Goal: Find specific page/section: Find specific page/section

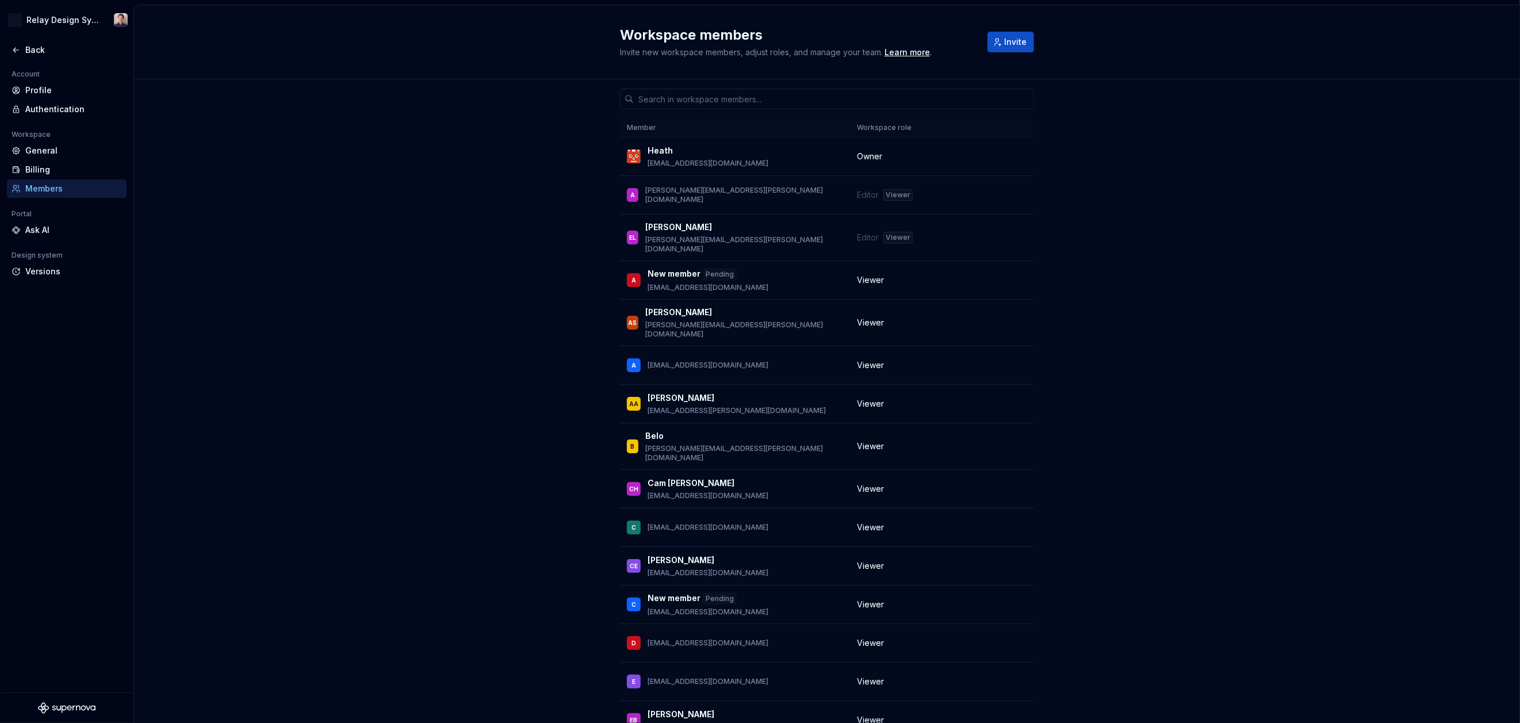
scroll to position [1177, 0]
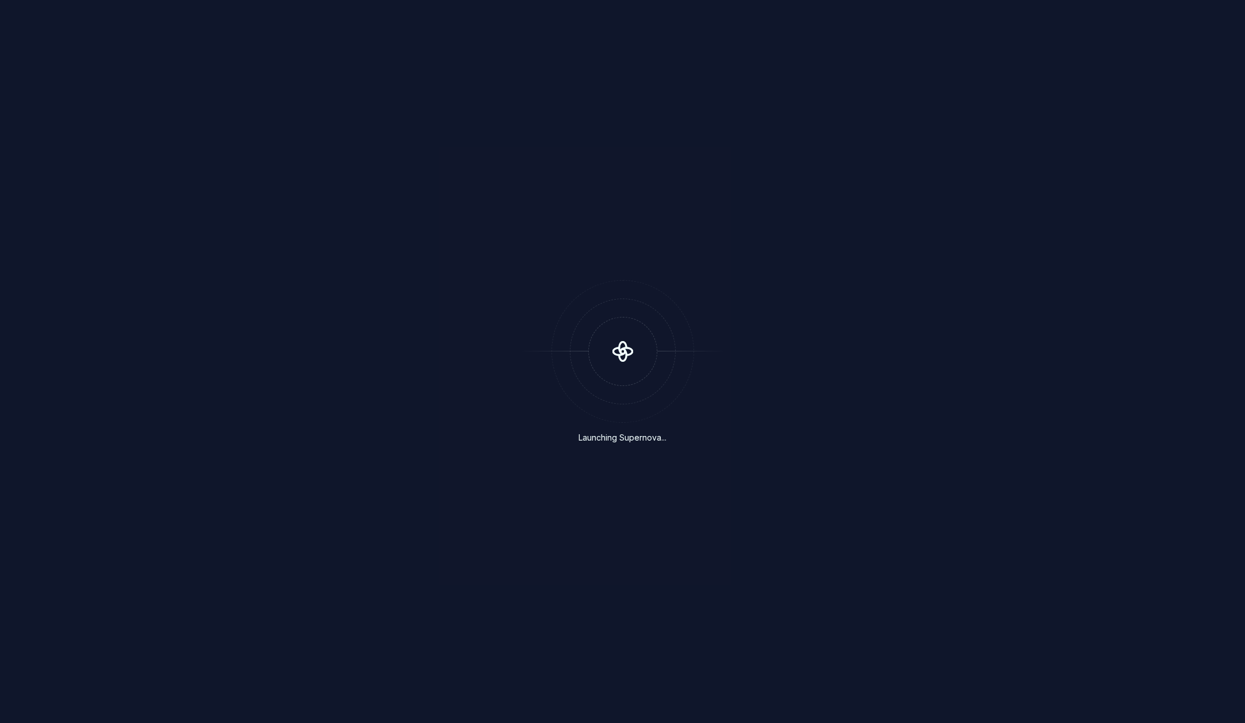
click at [56, 22] on div "Launching Supernova..." at bounding box center [622, 361] width 1245 height 723
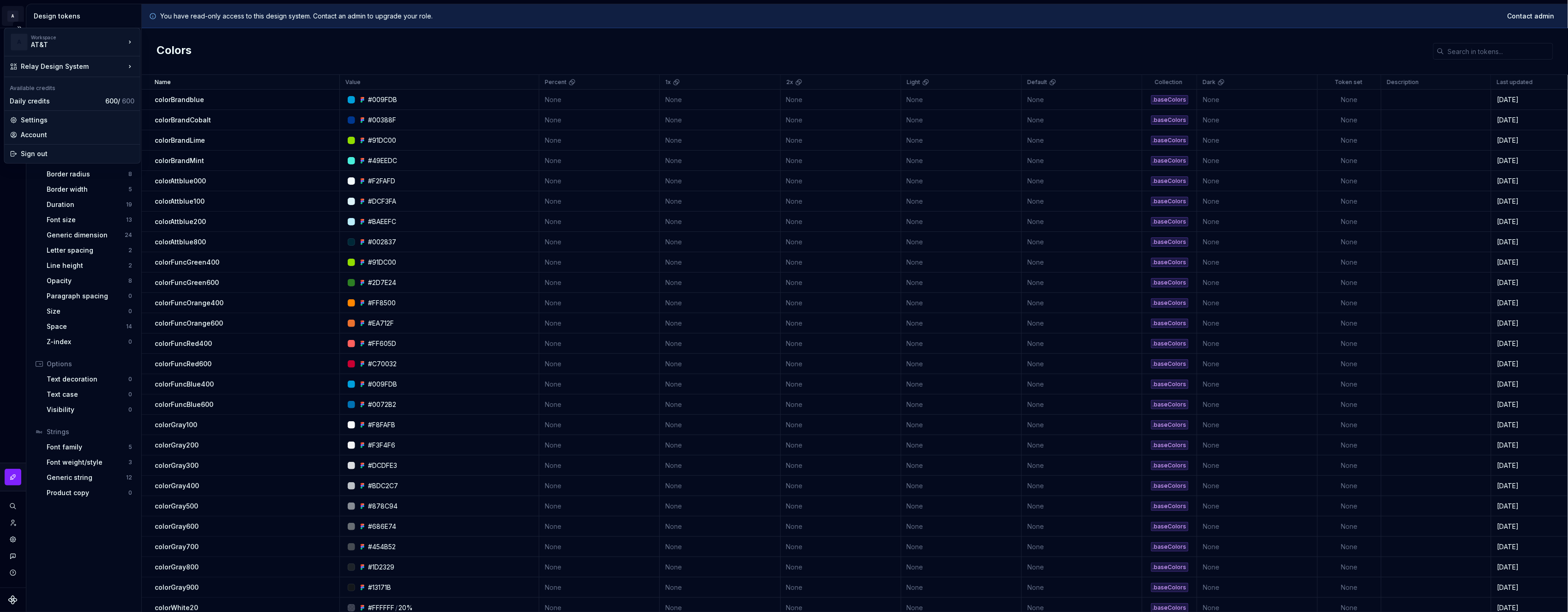
click at [14, 17] on html "A Relay Design System Design system data Design tokens All tokens Collections C…" at bounding box center [784, 306] width 1568 height 612
click at [50, 44] on div "AT&T" at bounding box center [71, 45] width 79 height 10
click at [51, 43] on div "AT&T" at bounding box center [71, 45] width 79 height 10
click at [55, 19] on html "A Relay Design System Design system data Design tokens All tokens Collections C…" at bounding box center [784, 306] width 1568 height 612
click at [16, 46] on icon "Documentation" at bounding box center [13, 43] width 8 height 8
